Goal: Task Accomplishment & Management: Manage account settings

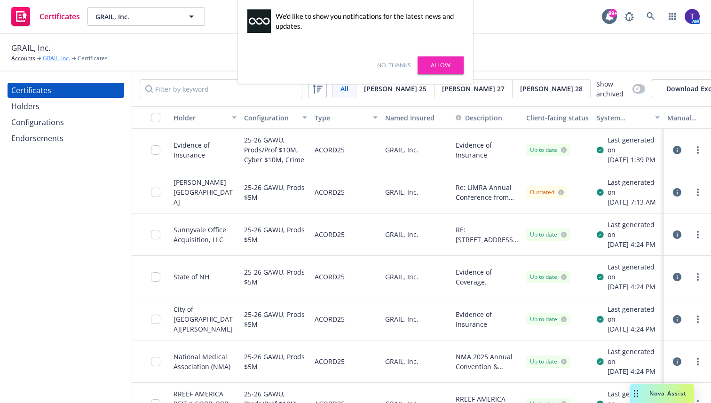
click at [52, 58] on link "GRAIL, Inc." at bounding box center [56, 58] width 27 height 8
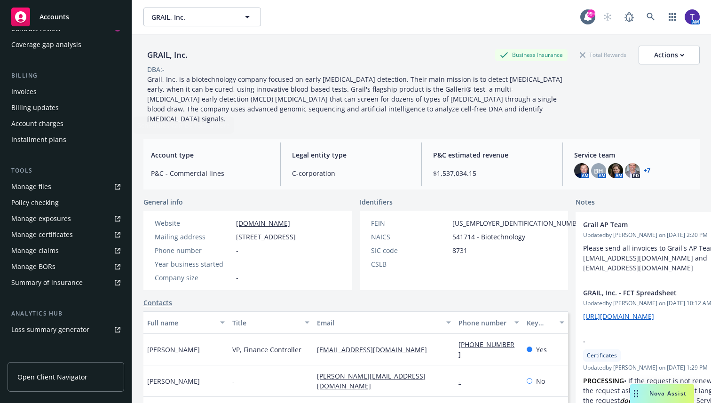
scroll to position [226, 0]
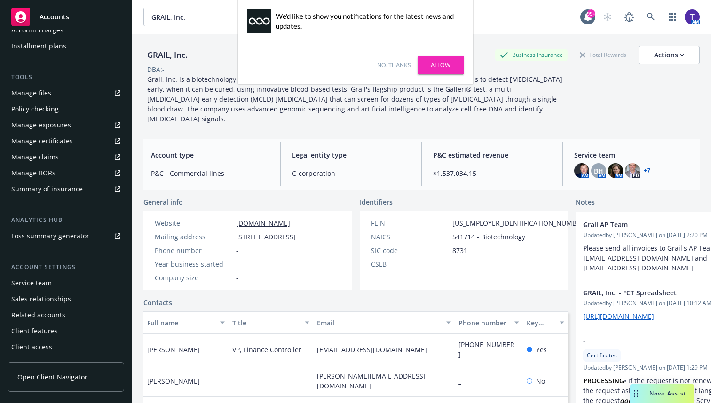
click at [51, 281] on div "Service team" at bounding box center [65, 283] width 109 height 15
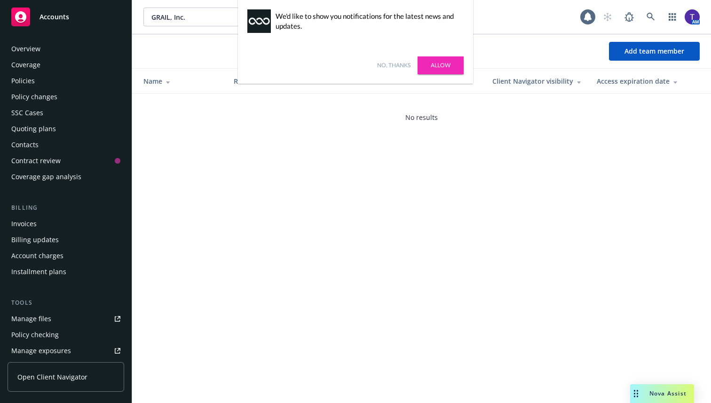
scroll to position [226, 0]
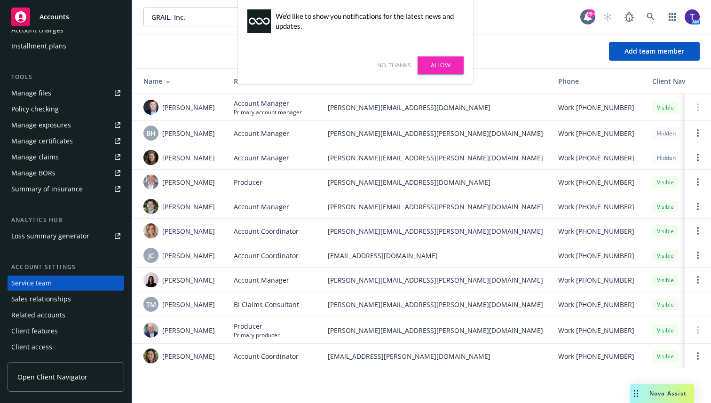
click at [199, 69] on th "Name" at bounding box center [179, 81] width 94 height 25
click at [188, 46] on div "Add team member" at bounding box center [421, 51] width 579 height 19
